Goal: Task Accomplishment & Management: Complete application form

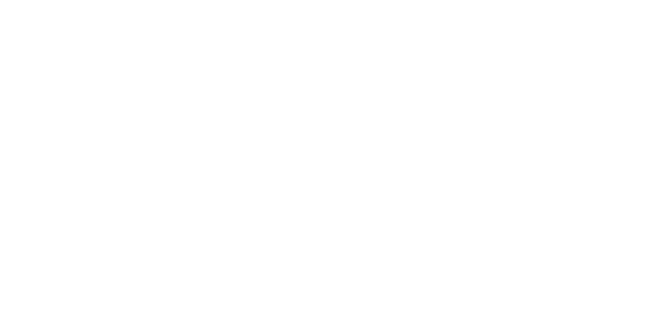
click at [0, 0] on html at bounding box center [0, 0] width 0 height 0
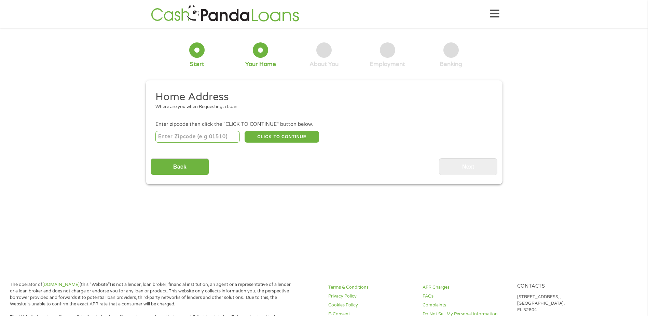
click at [189, 134] on input "number" at bounding box center [198, 137] width 84 height 12
type input "48036"
click at [283, 136] on button "CLICK TO CONTINUE" at bounding box center [282, 137] width 75 height 12
type input "48036"
type input "[GEOGRAPHIC_DATA]"
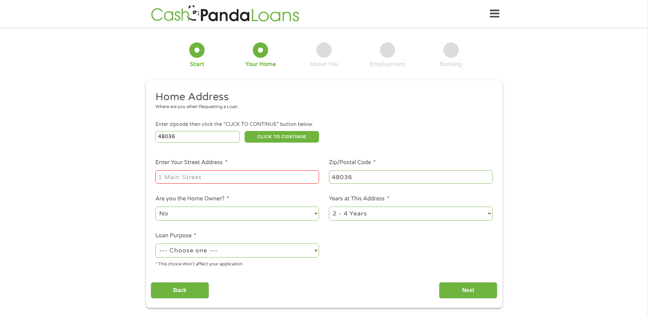
click at [207, 175] on input "Enter Your Street Address *" at bounding box center [238, 176] width 164 height 13
type input "[STREET_ADDRESS]"
click at [201, 213] on select "No Yes" at bounding box center [238, 213] width 164 height 14
select select "yes"
click at [156, 206] on select "No Yes" at bounding box center [238, 213] width 164 height 14
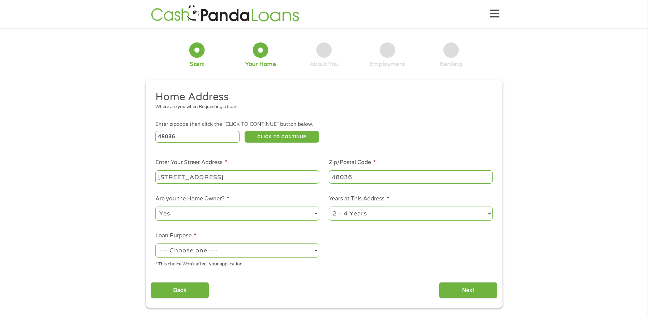
click at [403, 213] on select "1 Year or less 1 - 2 Years 2 - 4 Years Over 4 Years" at bounding box center [411, 213] width 164 height 14
select select "60months"
click at [329, 206] on select "1 Year or less 1 - 2 Years 2 - 4 Years Over 4 Years" at bounding box center [411, 213] width 164 height 14
click at [208, 252] on select "--- Choose one --- Pay Bills Debt Consolidation Home Improvement Major Purchase…" at bounding box center [238, 250] width 164 height 14
select select "shorttermcash"
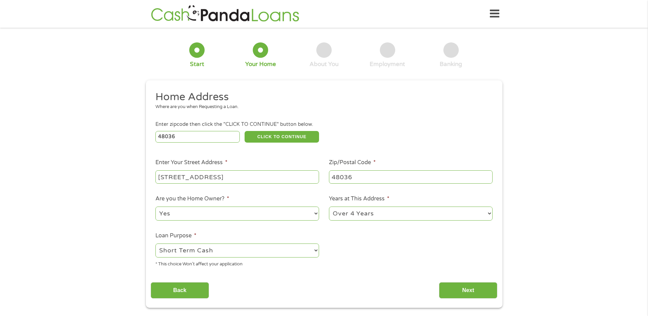
click at [156, 243] on select "--- Choose one --- Pay Bills Debt Consolidation Home Improvement Major Purchase…" at bounding box center [238, 250] width 164 height 14
click at [477, 289] on input "Next" at bounding box center [468, 290] width 58 height 17
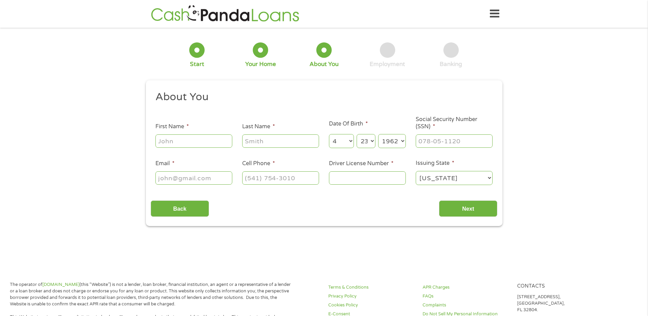
click at [265, 139] on input "Last Name *" at bounding box center [280, 140] width 77 height 13
type input "[PERSON_NAME]"
type input "[EMAIL_ADDRESS][DOMAIN_NAME]"
type input "[PHONE_NUMBER]"
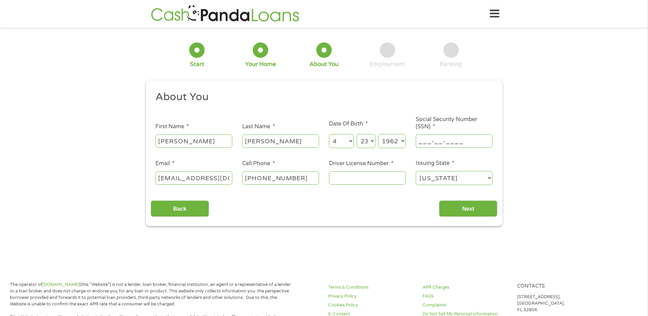
click at [465, 140] on input "___-__-____" at bounding box center [454, 140] width 77 height 13
click at [422, 140] on input "___-__-____" at bounding box center [454, 140] width 77 height 13
type input "376-76-9273"
click at [339, 178] on input "Driver License Number *" at bounding box center [367, 177] width 77 height 13
type input "r262429603313"
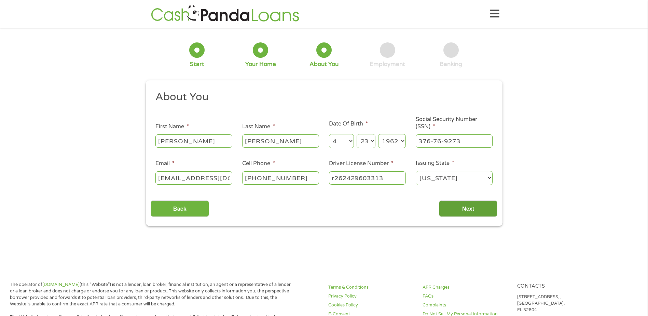
click at [468, 209] on input "Next" at bounding box center [468, 208] width 58 height 17
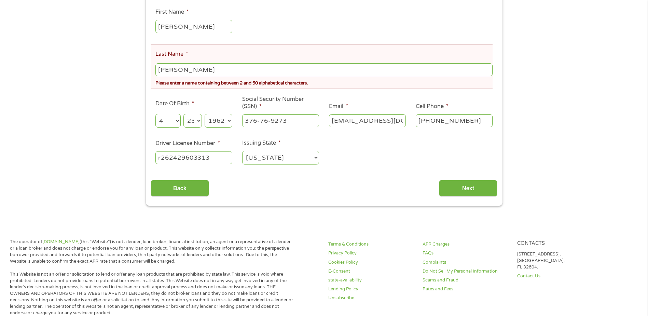
scroll to position [137, 0]
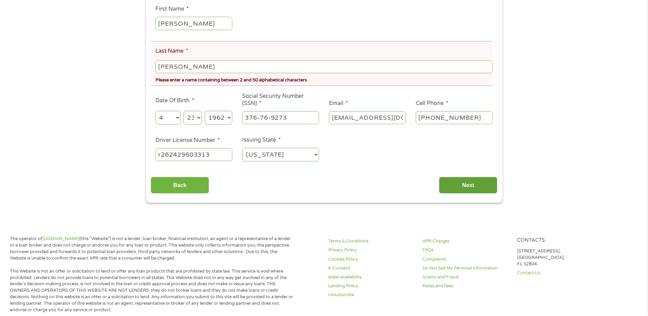
click at [462, 180] on input "Next" at bounding box center [468, 185] width 58 height 17
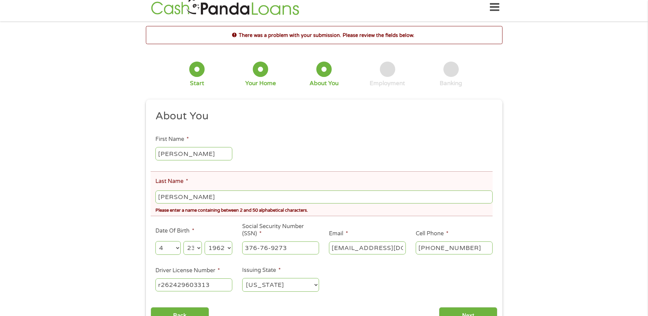
scroll to position [0, 0]
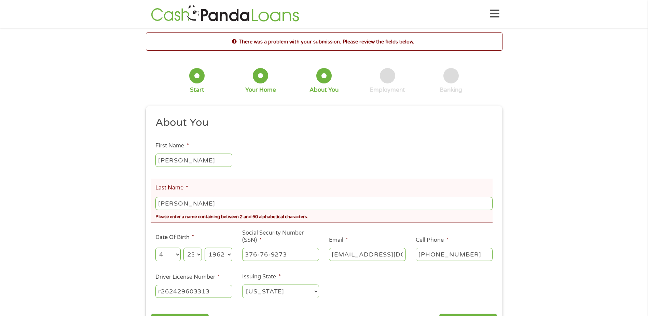
click at [199, 204] on input "[PERSON_NAME]" at bounding box center [324, 203] width 337 height 13
type input "M"
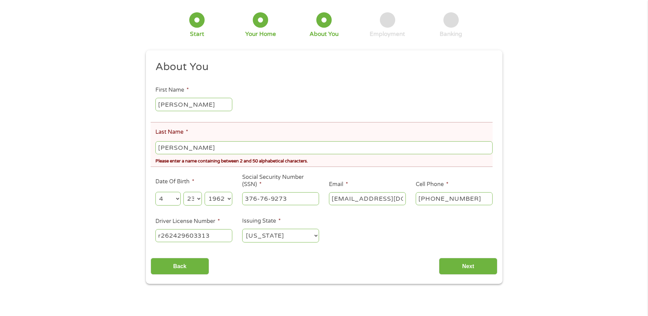
scroll to position [68, 0]
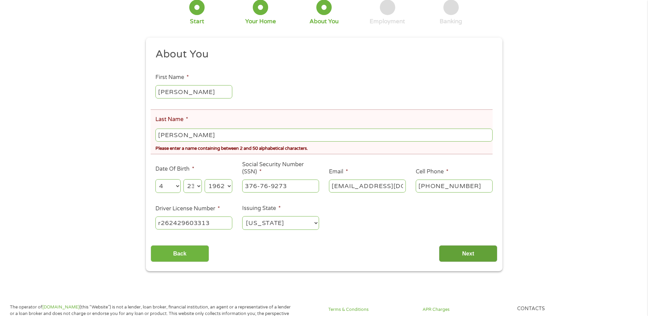
type input "[PERSON_NAME]"
click at [472, 251] on input "Next" at bounding box center [468, 253] width 58 height 17
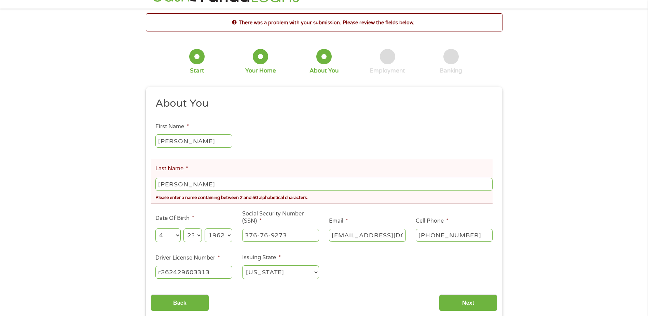
scroll to position [0, 0]
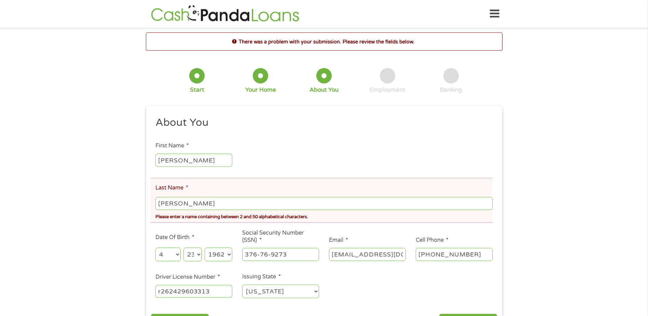
click at [214, 205] on input "[PERSON_NAME]" at bounding box center [324, 203] width 337 height 13
type input "J"
type input "[PERSON_NAME]"
select select "1"
select select "20"
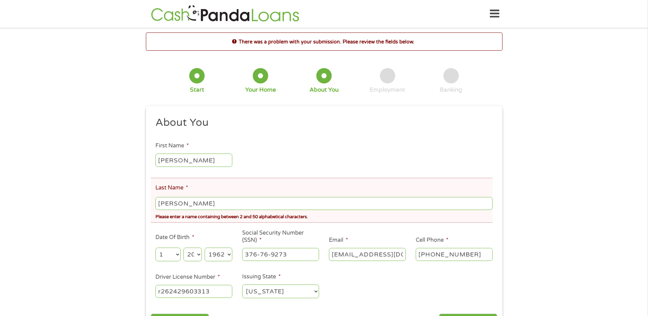
select select "1964"
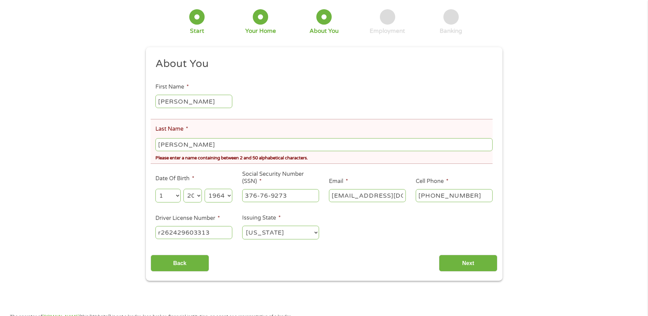
scroll to position [68, 0]
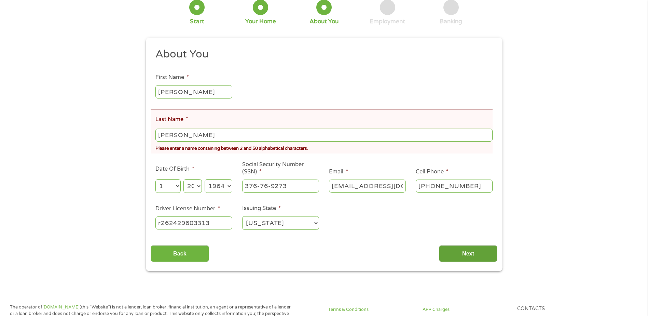
click at [470, 252] on input "Next" at bounding box center [468, 253] width 58 height 17
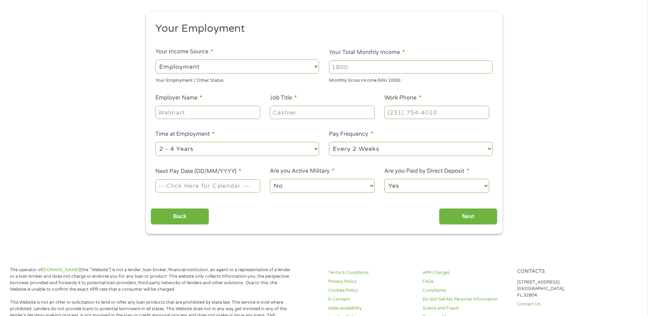
scroll to position [0, 0]
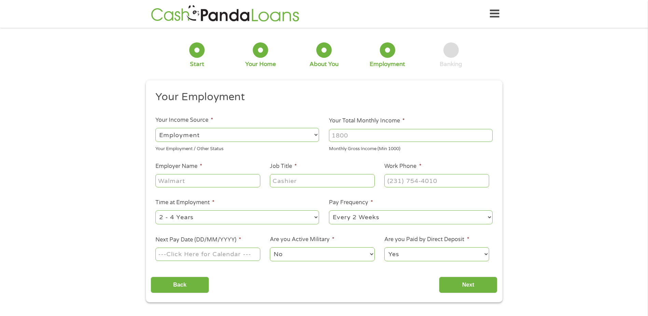
click at [216, 180] on input "Employer Name *" at bounding box center [208, 180] width 105 height 13
click at [276, 145] on ul "Your Employment Your Income Source * --- Choose one --- Employment [DEMOGRAPHIC…" at bounding box center [324, 178] width 347 height 177
click at [193, 181] on input "Employer Name *" at bounding box center [208, 180] width 105 height 13
type input "SSI"
click at [322, 183] on input "Job Title *" at bounding box center [322, 180] width 105 height 13
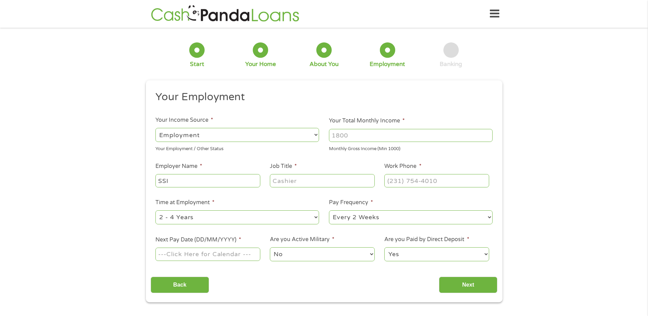
click at [322, 183] on input "Job Title *" at bounding box center [322, 180] width 105 height 13
click at [296, 200] on li "Time at Employment * --- Choose one --- 1 Year or less 1 - 2 Years 2 - 4 Years …" at bounding box center [238, 211] width 174 height 27
click at [309, 181] on input "Job Title *" at bounding box center [322, 180] width 105 height 13
type input "Retired"
click at [388, 181] on input "(___) ___-____" at bounding box center [437, 180] width 105 height 13
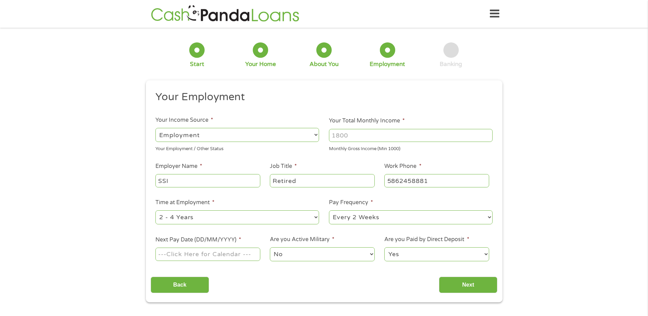
type input "[PHONE_NUMBER]"
click at [158, 215] on select "--- Choose one --- 1 Year or less 1 - 2 Years 2 - 4 Years Over 4 Years" at bounding box center [238, 217] width 164 height 14
select select "12months"
click at [156, 210] on select "--- Choose one --- 1 Year or less 1 - 2 Years 2 - 4 Years Over 4 Years" at bounding box center [238, 217] width 164 height 14
click at [486, 217] on select "--- Choose one --- Every 2 Weeks Every Week Monthly Semi-Monthly" at bounding box center [411, 217] width 164 height 14
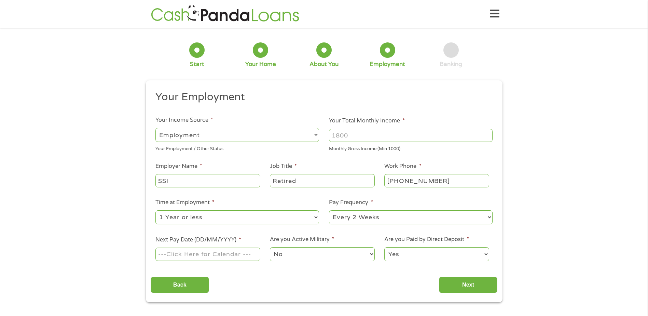
select select "monthly"
click at [329, 210] on select "--- Choose one --- Every 2 Weeks Every Week Monthly Semi-Monthly" at bounding box center [411, 217] width 164 height 14
click at [202, 254] on input "Next Pay Date (DD/MM/YYYY) *" at bounding box center [208, 253] width 105 height 13
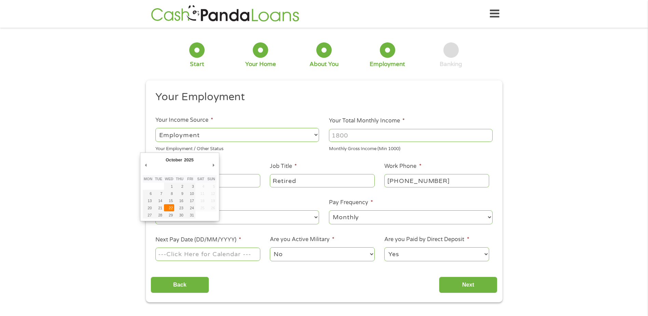
type input "[DATE]"
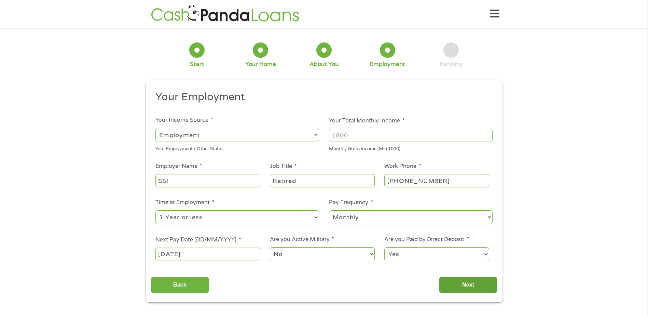
click at [468, 281] on input "Next" at bounding box center [468, 285] width 58 height 17
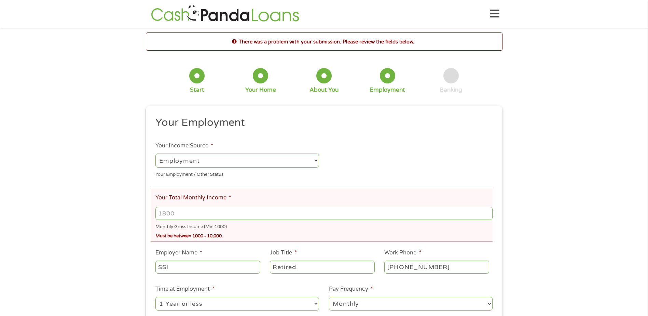
scroll to position [3, 3]
click at [217, 160] on select "--- Choose one --- Employment [DEMOGRAPHIC_DATA] Benefits" at bounding box center [238, 160] width 164 height 14
select select "benefits"
click at [156, 153] on select "--- Choose one --- Employment [DEMOGRAPHIC_DATA] Benefits" at bounding box center [238, 160] width 164 height 14
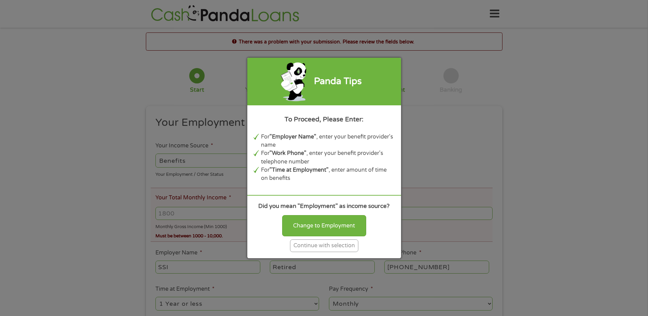
click at [326, 244] on div "Continue with selection" at bounding box center [324, 245] width 68 height 13
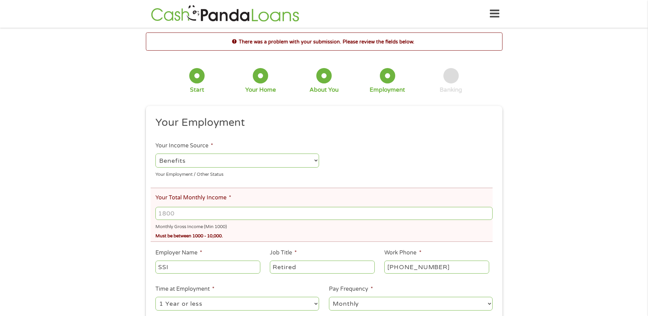
click at [172, 160] on select "--- Choose one --- Employment [DEMOGRAPHIC_DATA] Benefits" at bounding box center [238, 160] width 164 height 14
click at [156, 153] on select "--- Choose one --- Employment [DEMOGRAPHIC_DATA] Benefits" at bounding box center [238, 160] width 164 height 14
click at [181, 214] on input "Your Total Monthly Income *" at bounding box center [324, 213] width 337 height 13
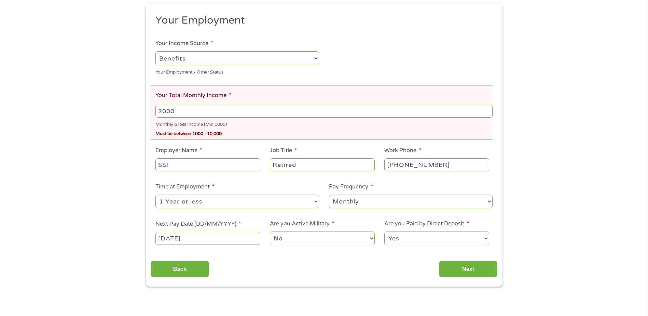
scroll to position [103, 0]
type input "2000"
drag, startPoint x: 462, startPoint y: 258, endPoint x: 459, endPoint y: 260, distance: 3.6
click at [461, 259] on div "Back Next" at bounding box center [324, 266] width 347 height 22
click at [465, 269] on input "Next" at bounding box center [468, 268] width 58 height 17
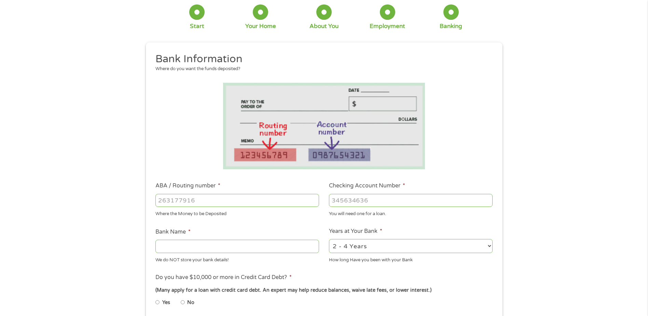
scroll to position [0, 0]
